Goal: Browse casually: Explore the website without a specific task or goal

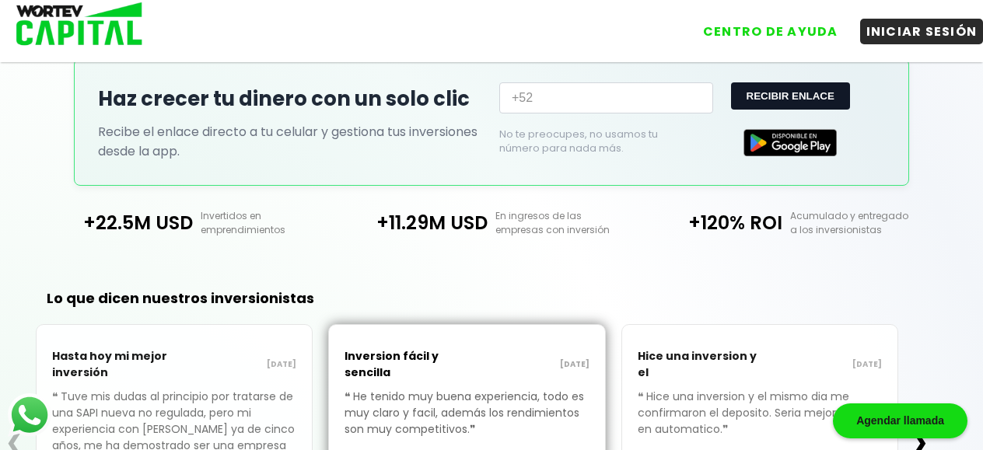
scroll to position [510, 0]
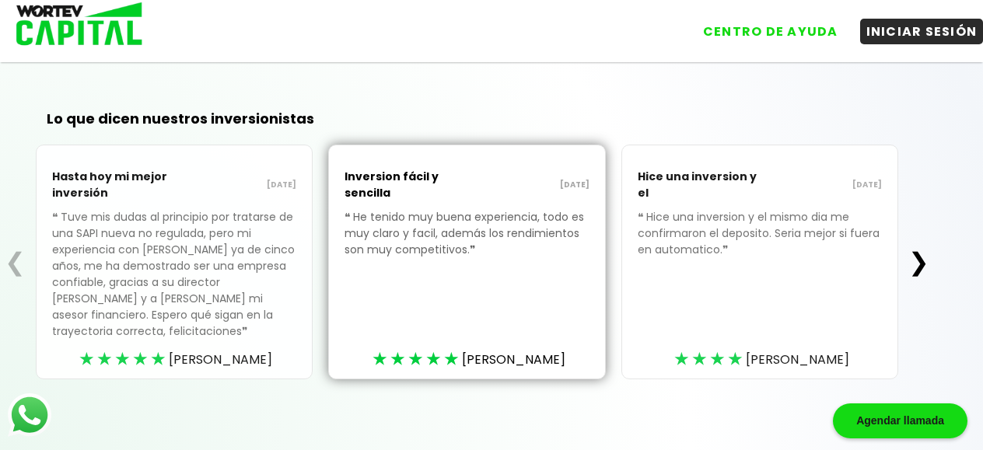
click at [927, 269] on button "❯" at bounding box center [919, 262] width 30 height 31
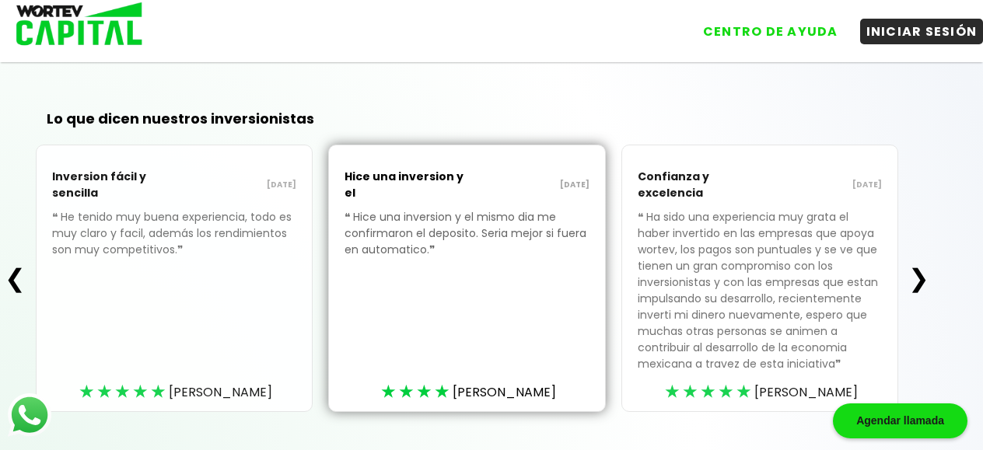
click at [922, 284] on button "❯" at bounding box center [919, 278] width 30 height 31
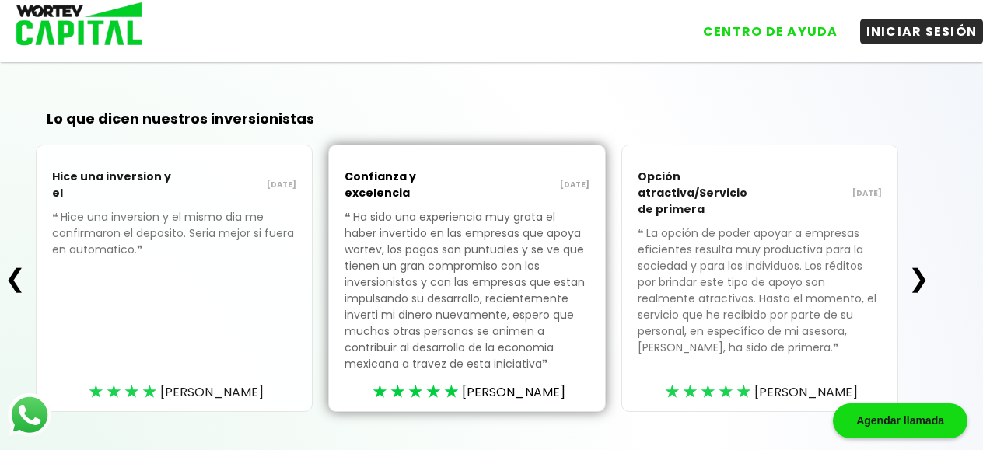
click at [925, 293] on button "❯" at bounding box center [919, 278] width 30 height 31
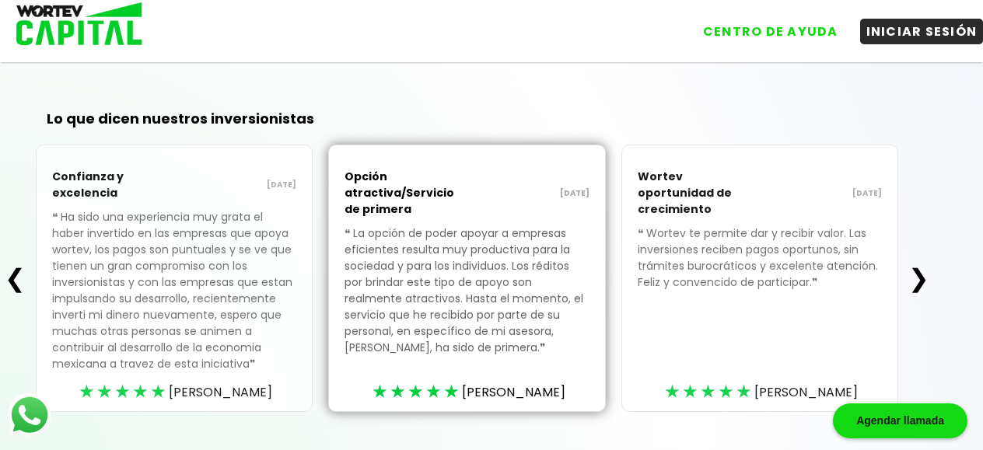
click at [932, 285] on button "❯" at bounding box center [919, 278] width 30 height 31
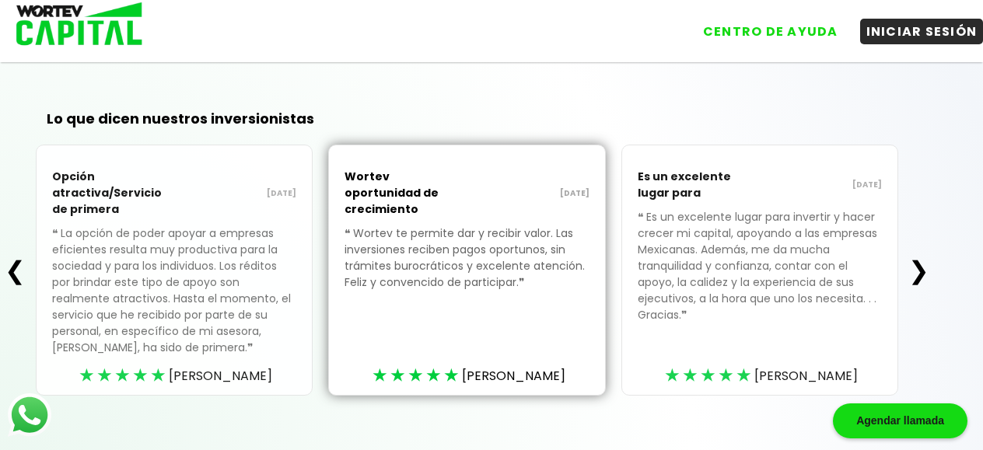
click at [932, 276] on button "❯" at bounding box center [919, 270] width 30 height 31
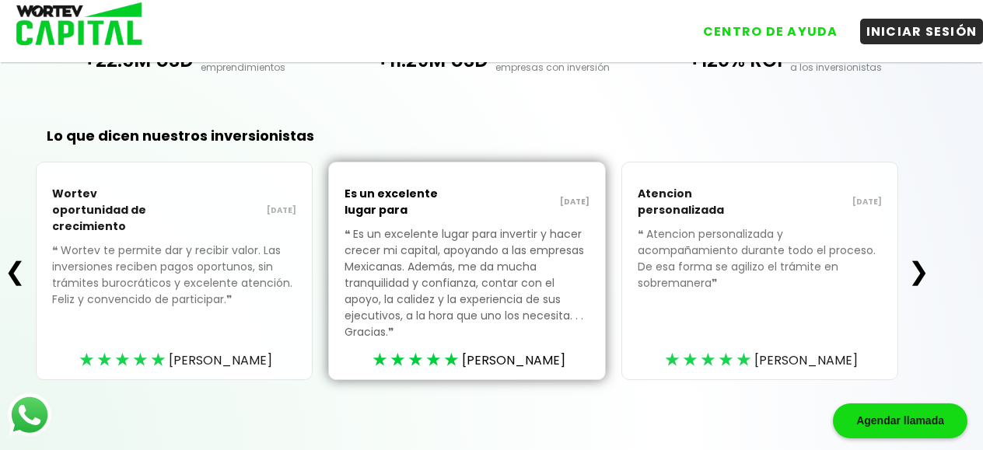
click at [932, 276] on button "❯" at bounding box center [919, 271] width 30 height 31
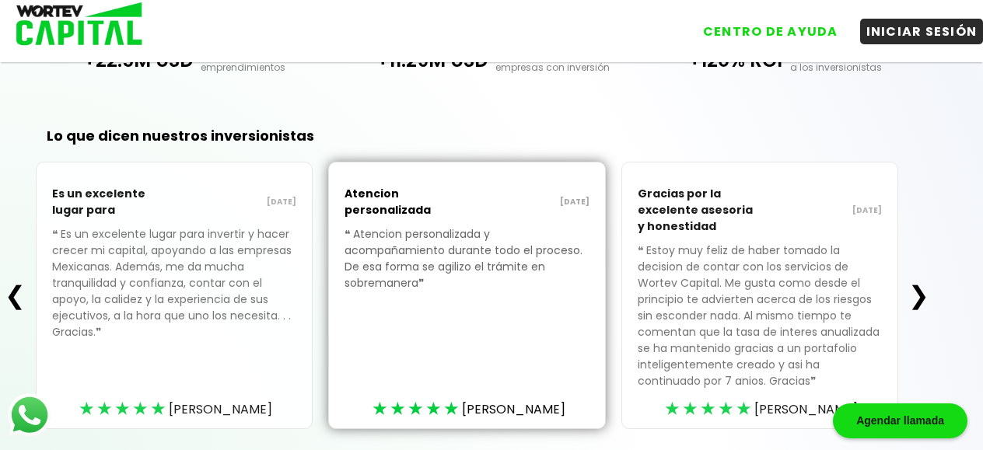
click at [929, 285] on button "❯" at bounding box center [919, 295] width 30 height 31
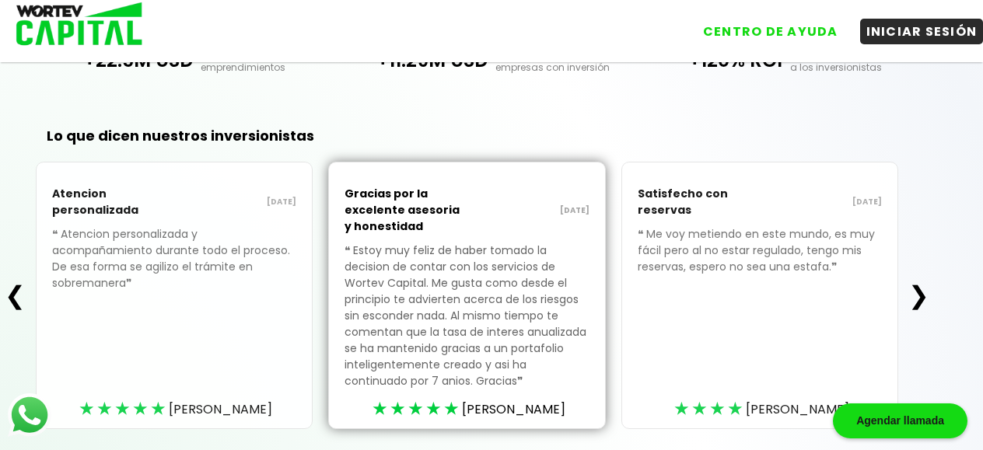
click at [922, 290] on button "❯" at bounding box center [919, 295] width 30 height 31
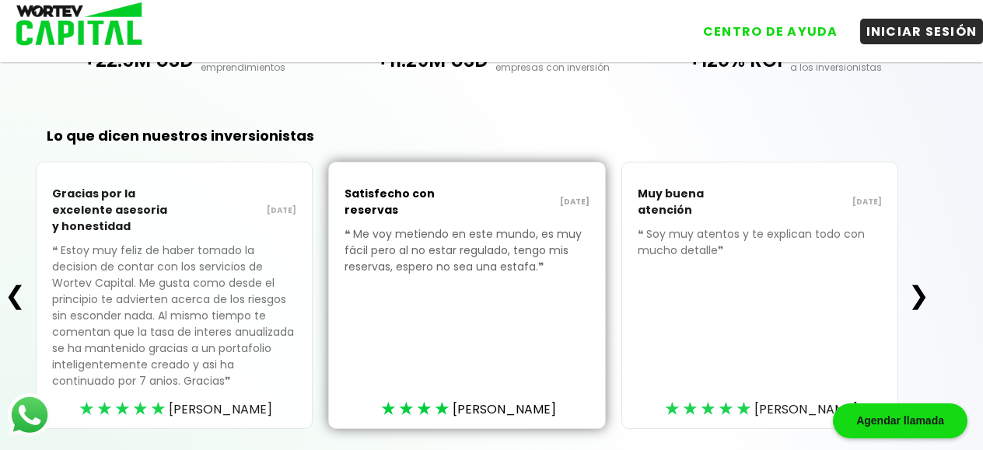
click at [922, 290] on button "❯" at bounding box center [919, 295] width 30 height 31
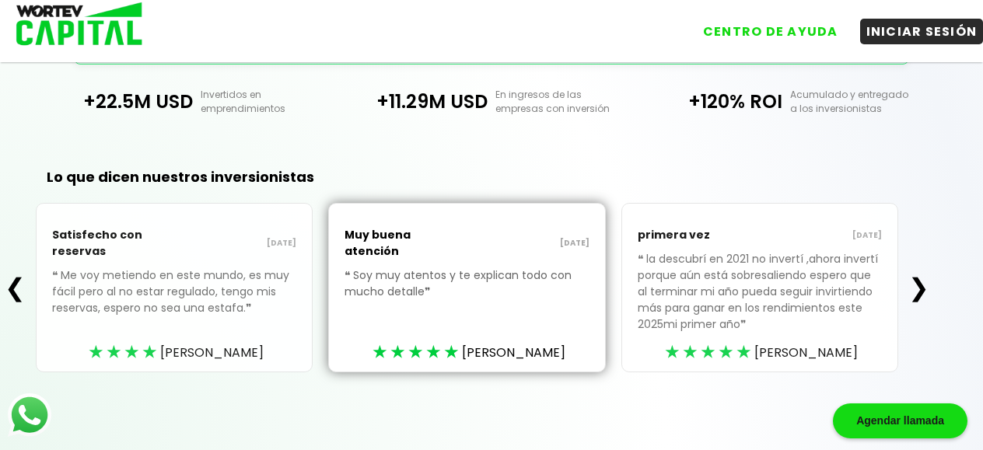
scroll to position [459, 0]
click at [922, 290] on button "❯" at bounding box center [919, 287] width 30 height 31
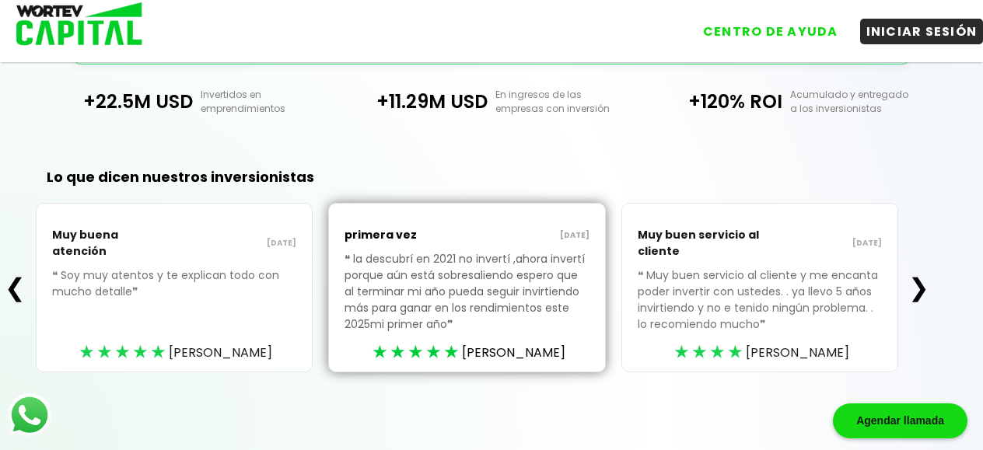
click at [922, 290] on button "❯" at bounding box center [919, 287] width 30 height 31
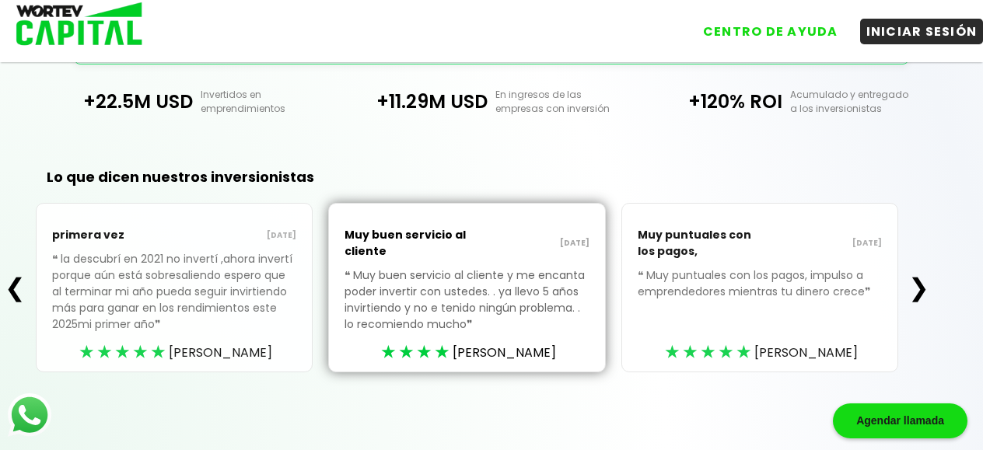
click at [922, 290] on button "❯" at bounding box center [919, 287] width 30 height 31
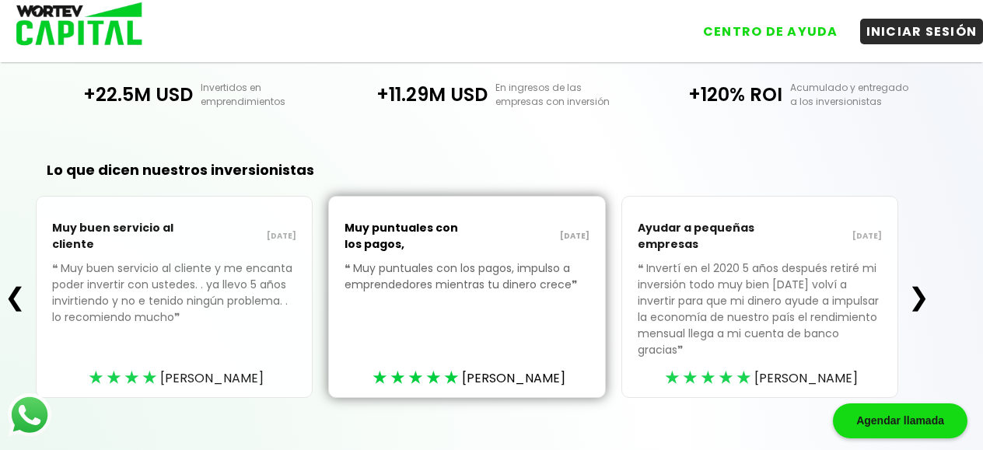
click at [922, 289] on button "❯" at bounding box center [919, 297] width 30 height 31
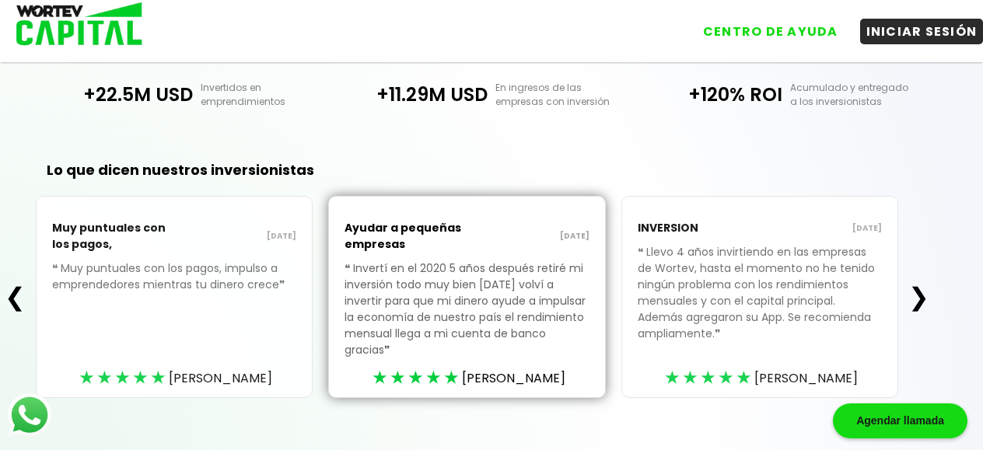
click at [922, 289] on button "❯" at bounding box center [919, 297] width 30 height 31
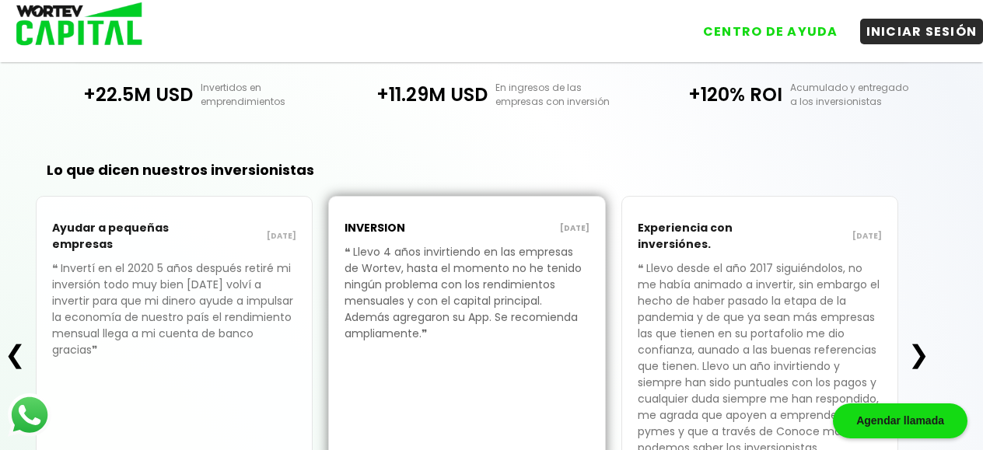
click at [922, 287] on div "❮ Ayudar a pequeñas empresas [DATE] ❝ Invertí en el 2020 5 años después retiré …" at bounding box center [467, 354] width 934 height 317
click at [929, 359] on button "❯" at bounding box center [919, 354] width 30 height 31
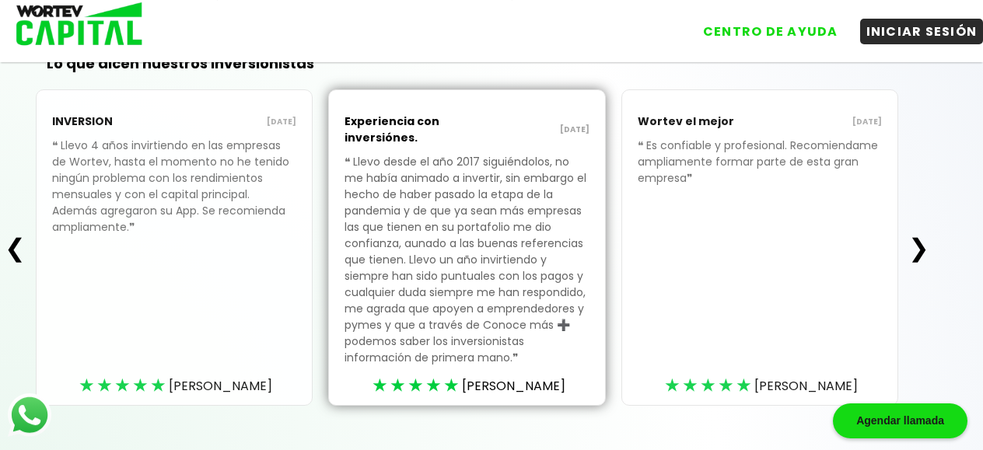
scroll to position [613, 0]
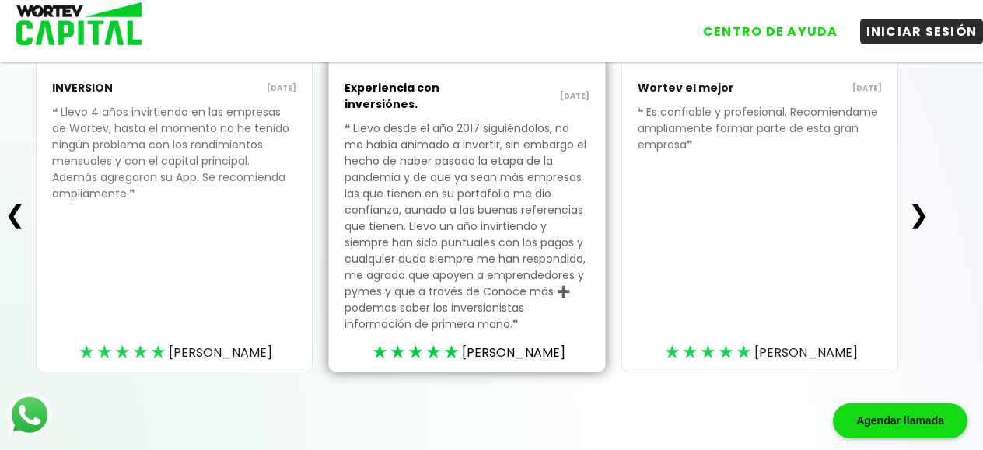
click at [935, 201] on div "Lo que dicen nuestros inversionistas ❮ INVERSION [DATE] ❝ Llevo 4 años invirtie…" at bounding box center [491, 221] width 983 height 458
click at [925, 203] on button "❯" at bounding box center [919, 214] width 30 height 31
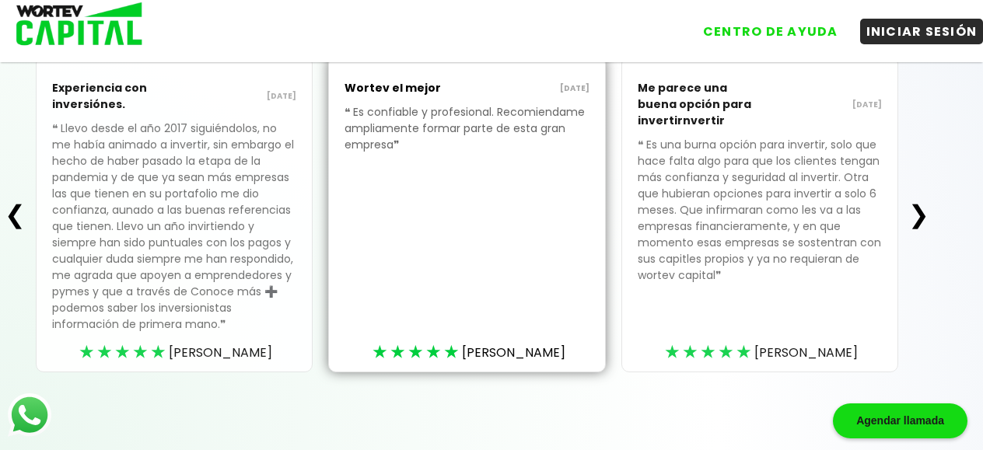
click at [925, 203] on button "❯" at bounding box center [919, 214] width 30 height 31
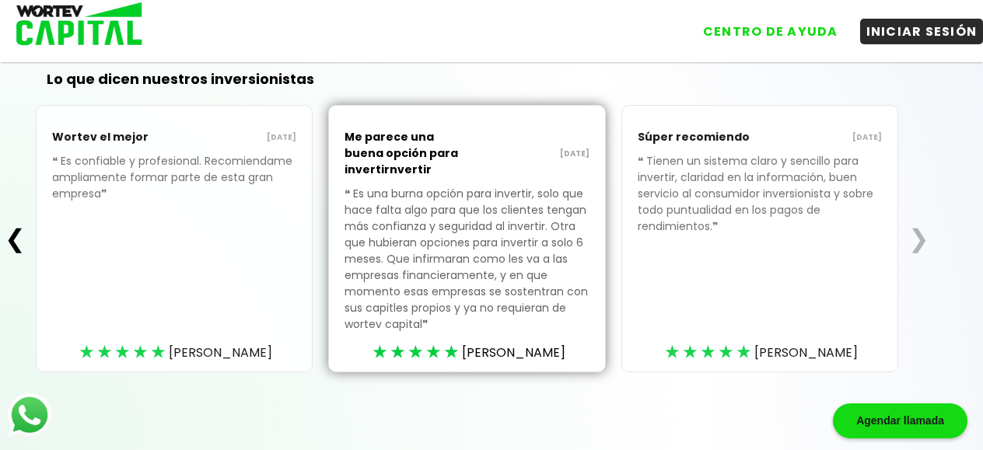
scroll to position [562, 0]
click at [924, 203] on div "❮ Wortev el mejor [DATE] ❝ Es confiable y profesional. Recomiendame ampliamente…" at bounding box center [467, 239] width 934 height 268
click at [5, 244] on button "❮" at bounding box center [15, 238] width 30 height 31
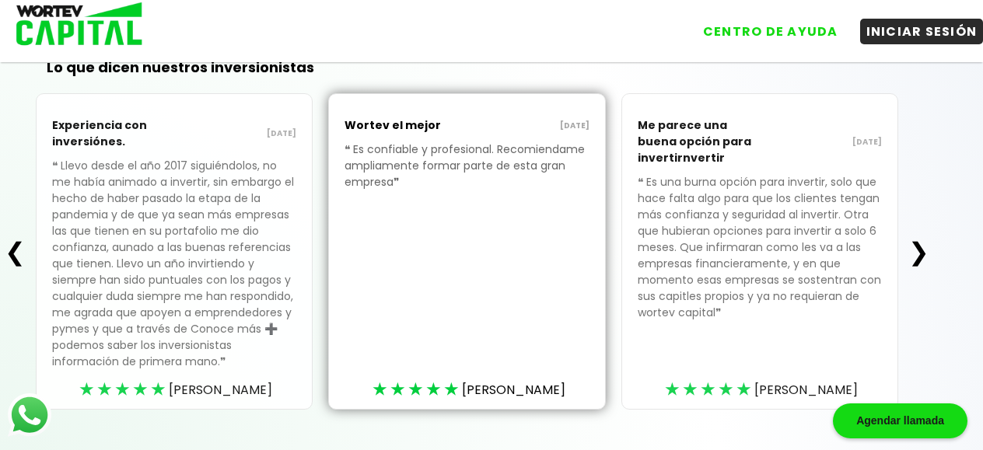
click at [924, 253] on button "❯" at bounding box center [919, 251] width 30 height 31
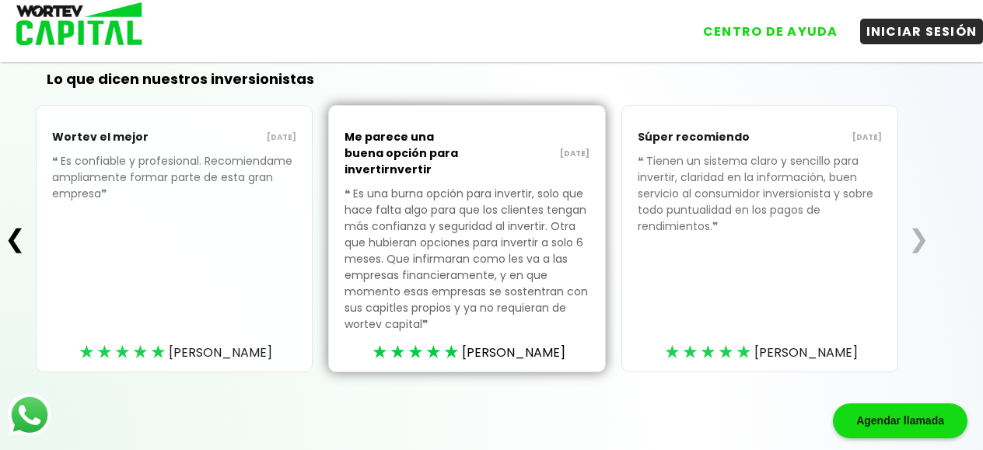
click at [5, 239] on button "❮" at bounding box center [15, 238] width 30 height 31
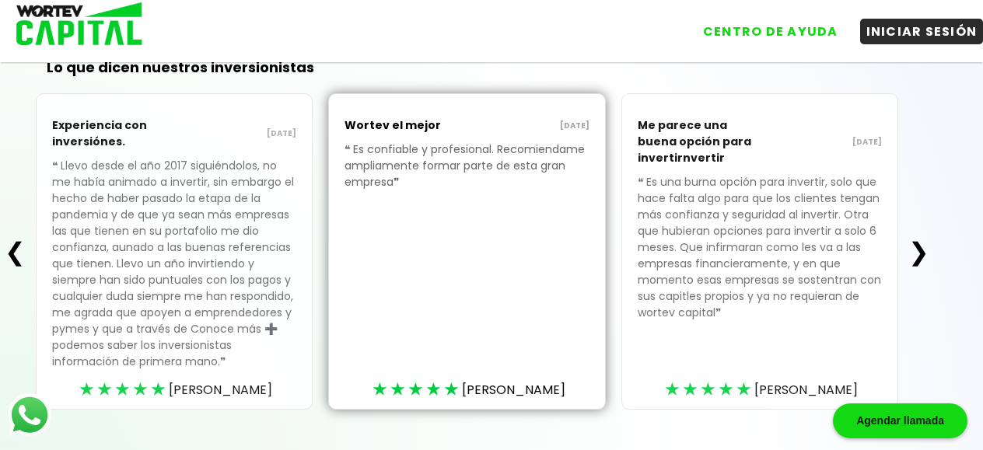
click at [5, 239] on div "❮ Experiencia con inversiónes. [DATE] ❝ Llevo desde el año 2017 siguiéndolos, n…" at bounding box center [467, 251] width 934 height 317
click at [18, 266] on button "❮" at bounding box center [15, 251] width 30 height 31
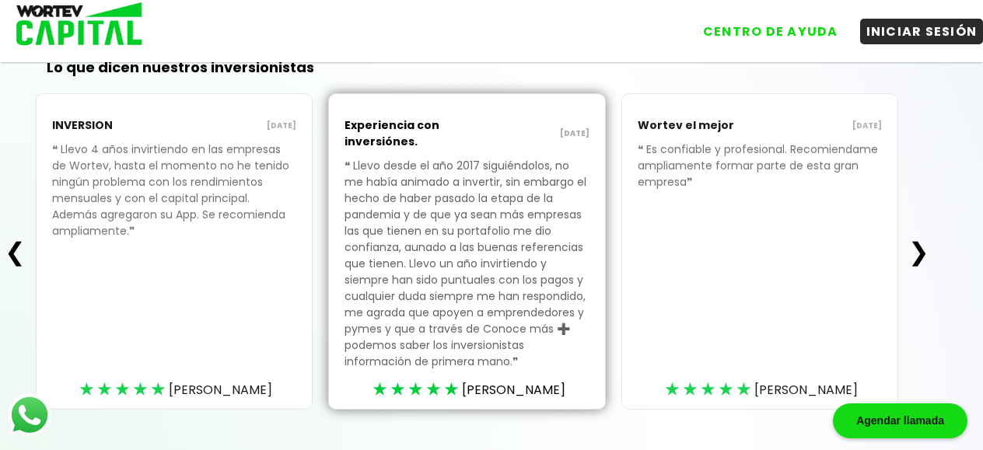
click at [929, 264] on button "❯" at bounding box center [919, 251] width 30 height 31
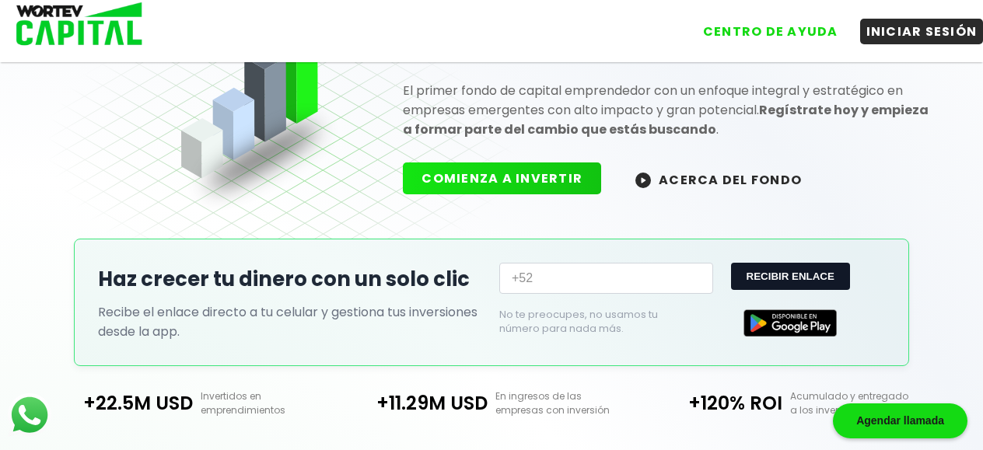
scroll to position [0, 0]
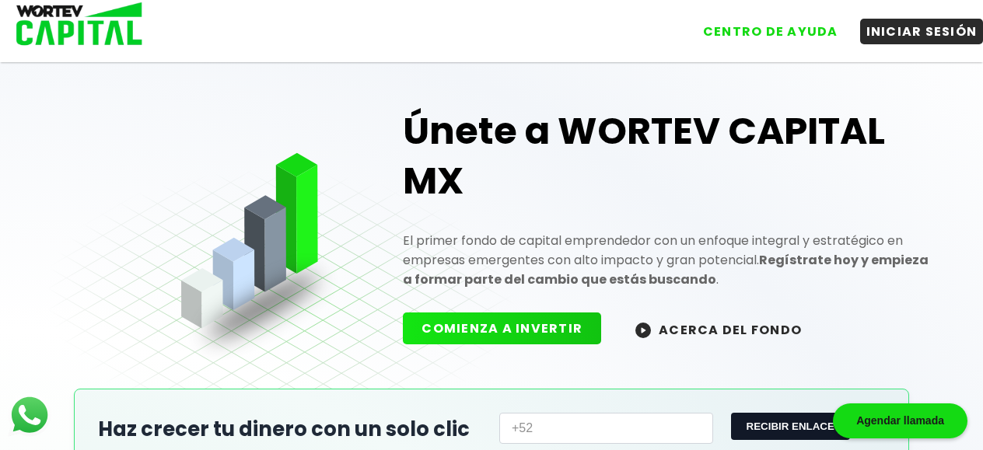
click at [87, 26] on img at bounding box center [74, 25] width 149 height 51
